Goal: Transaction & Acquisition: Book appointment/travel/reservation

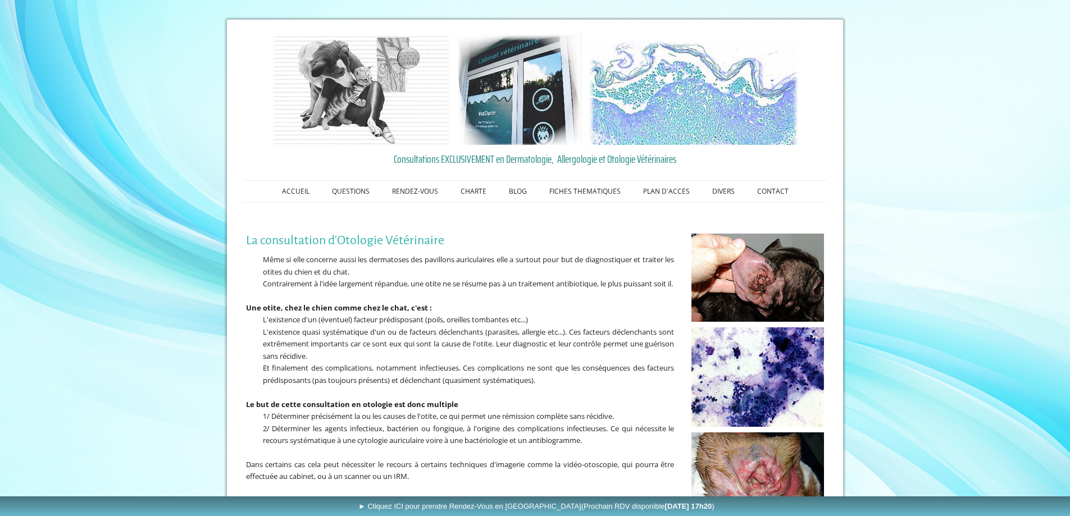
scroll to position [96, 0]
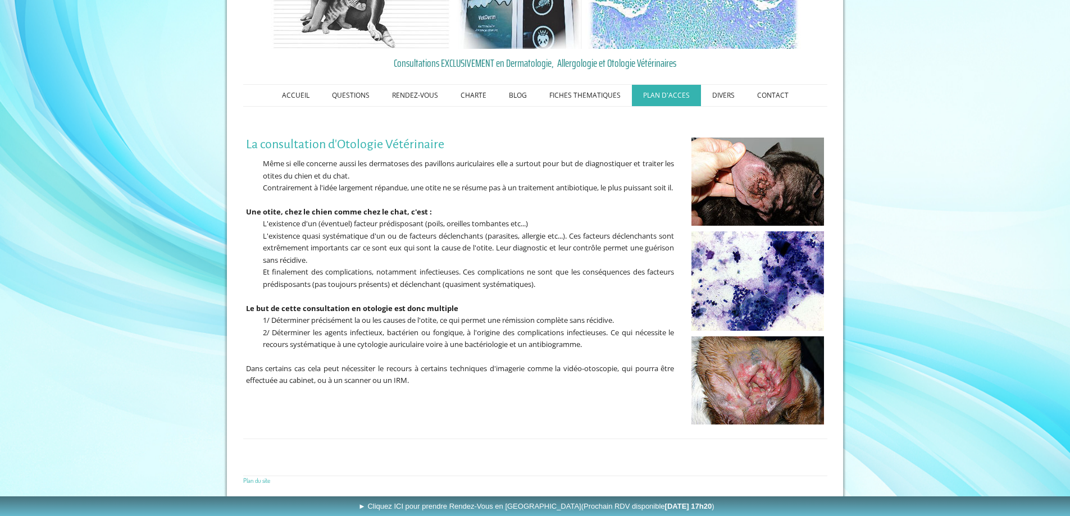
click at [656, 97] on link "PLAN D'ACCES" at bounding box center [666, 95] width 69 height 21
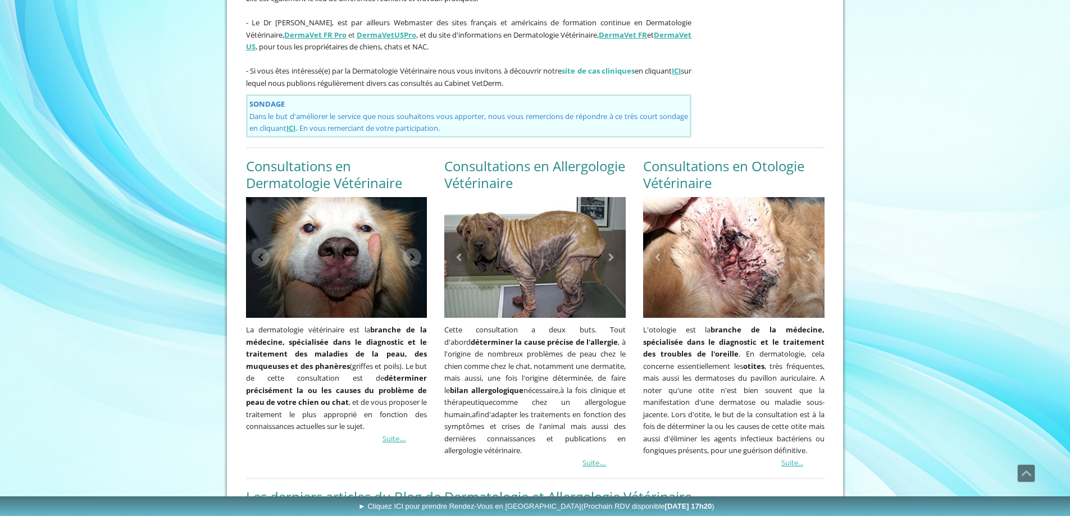
scroll to position [930, 0]
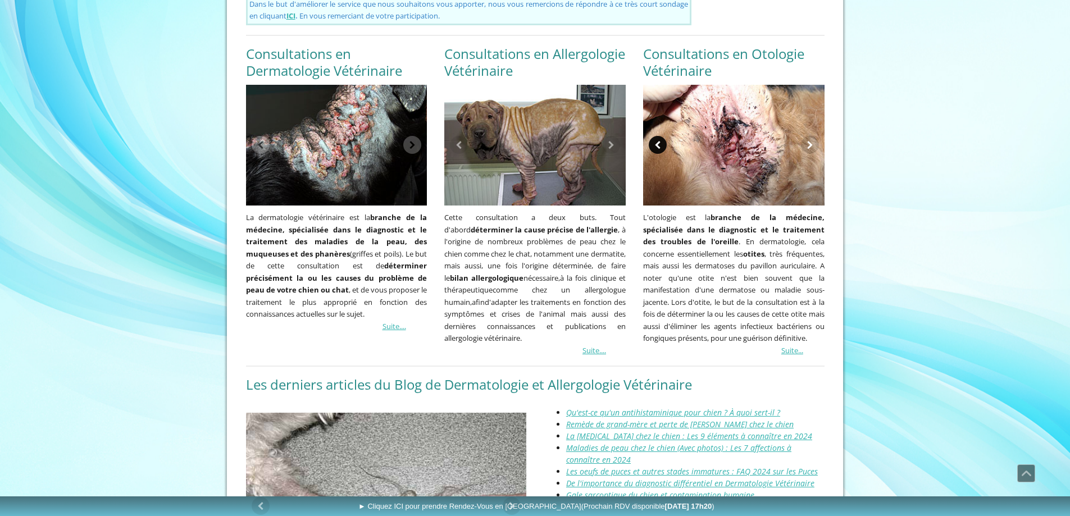
click at [652, 136] on link at bounding box center [657, 145] width 18 height 18
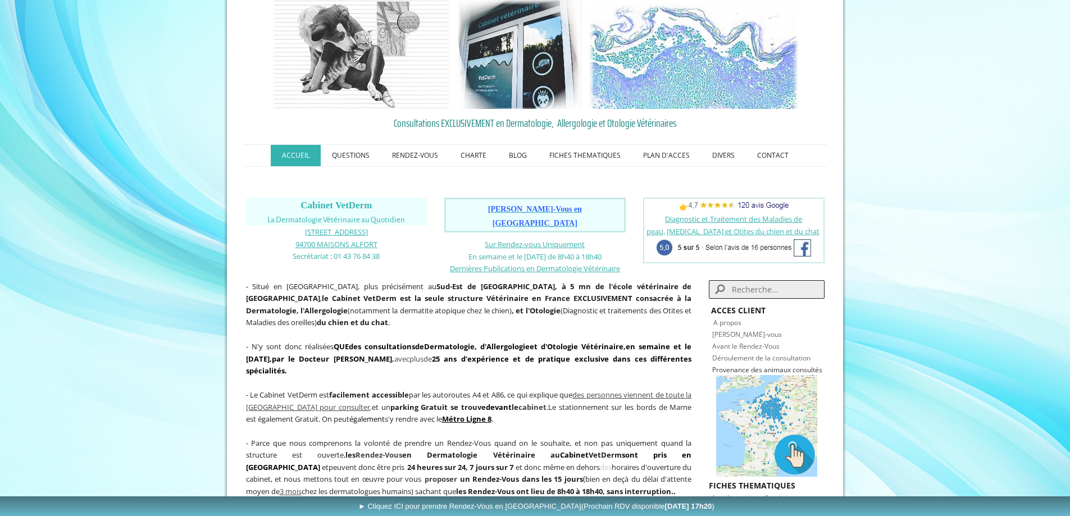
scroll to position [31, 0]
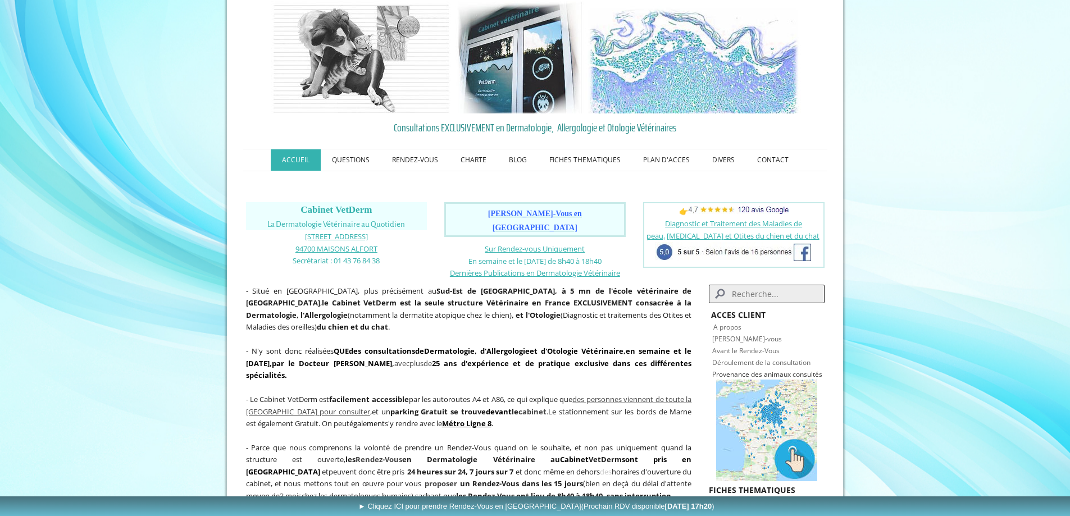
click at [554, 213] on span "Prendre Rendez-Vous en Ligne" at bounding box center [535, 220] width 94 height 22
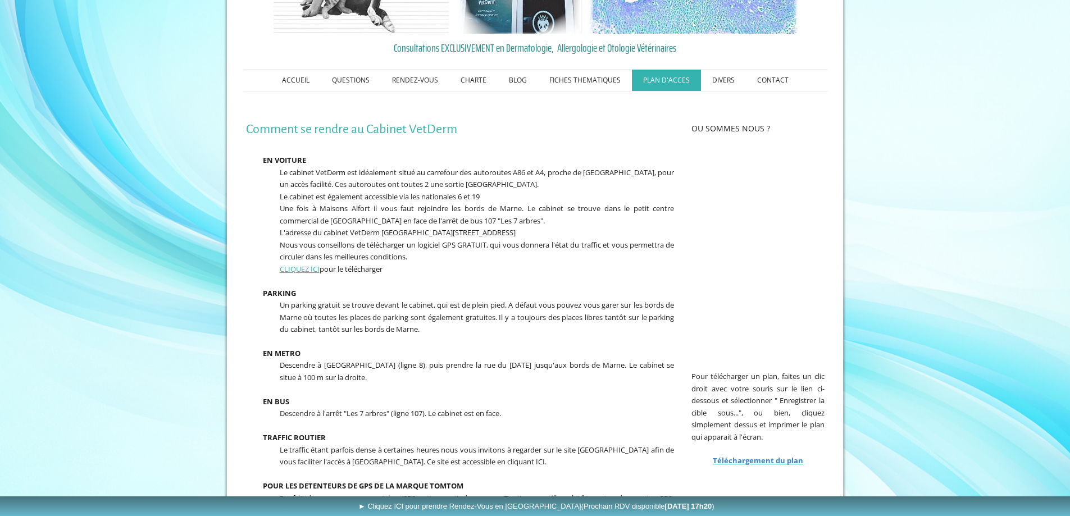
scroll to position [112, 0]
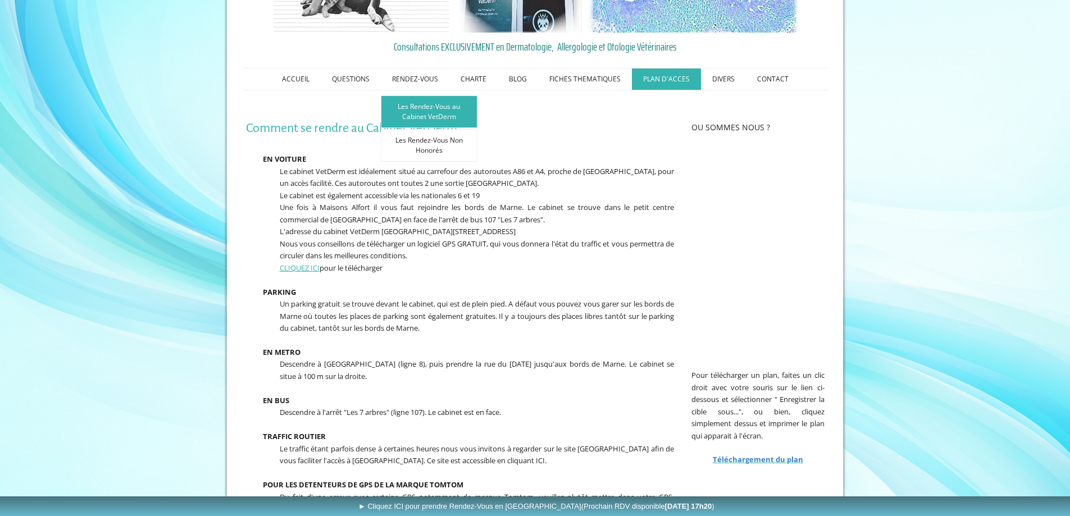
click at [431, 114] on link "Les Rendez-Vous au Cabinet VetDerm" at bounding box center [429, 111] width 97 height 33
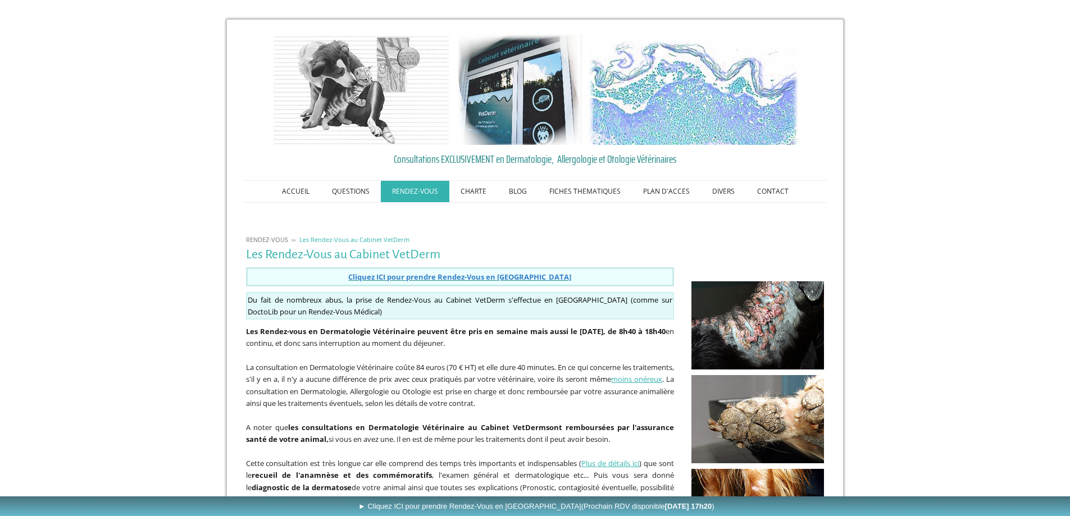
click at [456, 275] on span "Cliquez ICI pour prendre Rendez-Vous en [GEOGRAPHIC_DATA]" at bounding box center [459, 277] width 223 height 10
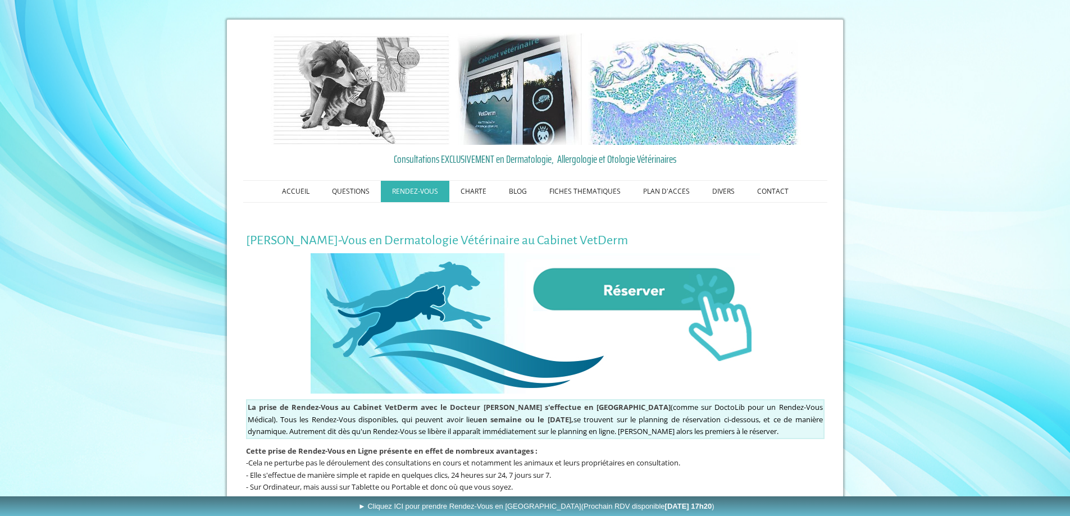
click at [596, 289] on img at bounding box center [534, 323] width 449 height 140
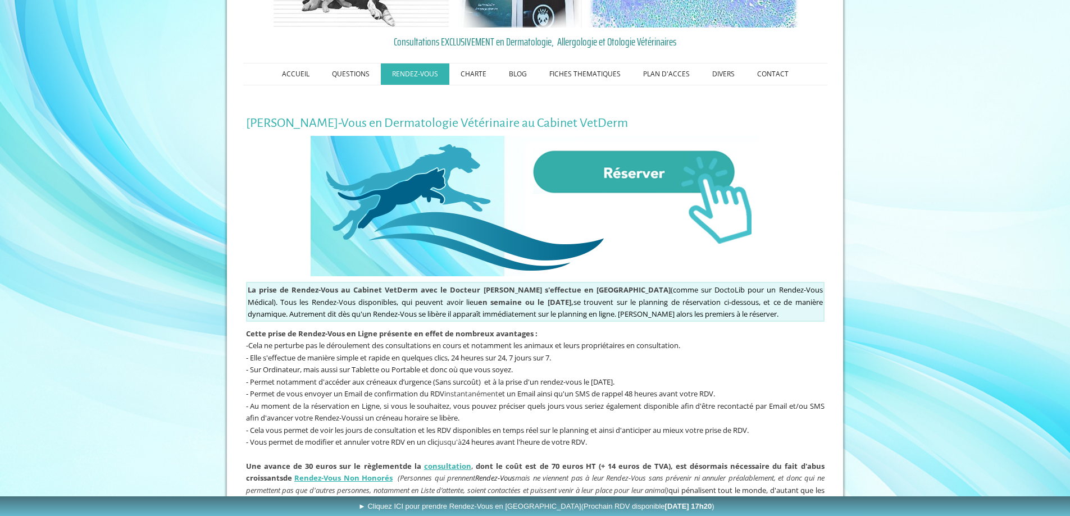
scroll to position [225, 0]
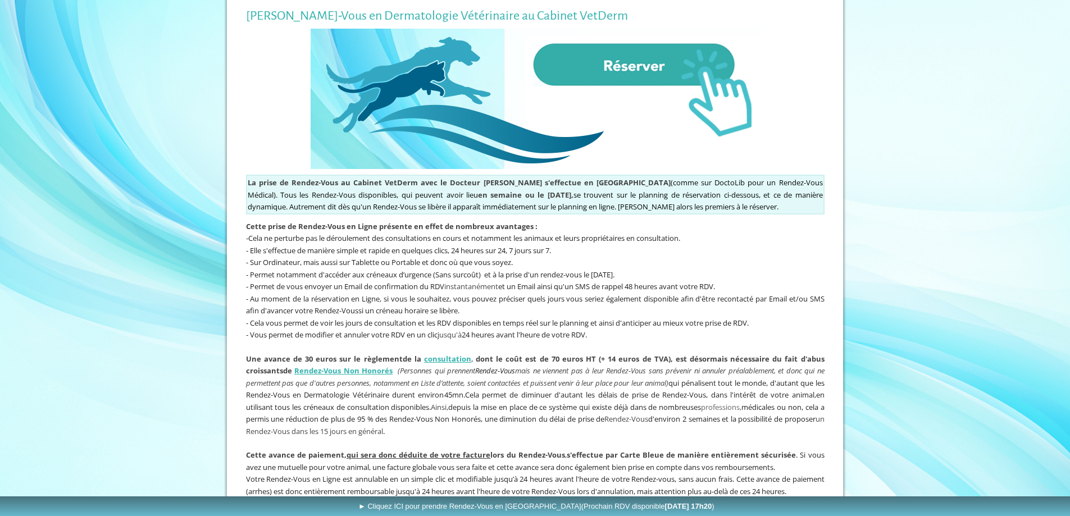
click at [619, 70] on img at bounding box center [534, 99] width 449 height 140
